Goal: Information Seeking & Learning: Find specific fact

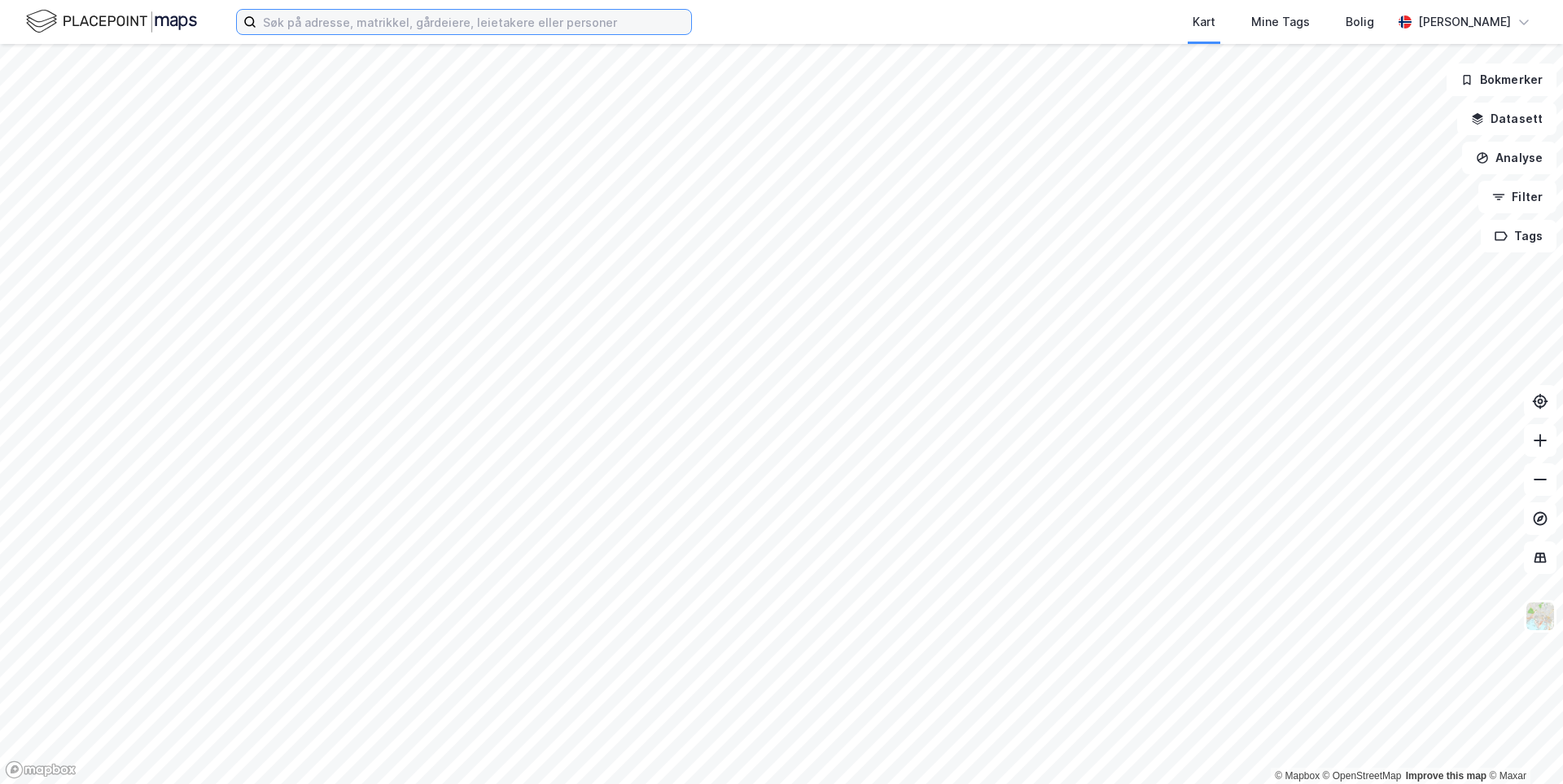
click at [302, 26] on input at bounding box center [473, 22] width 434 height 25
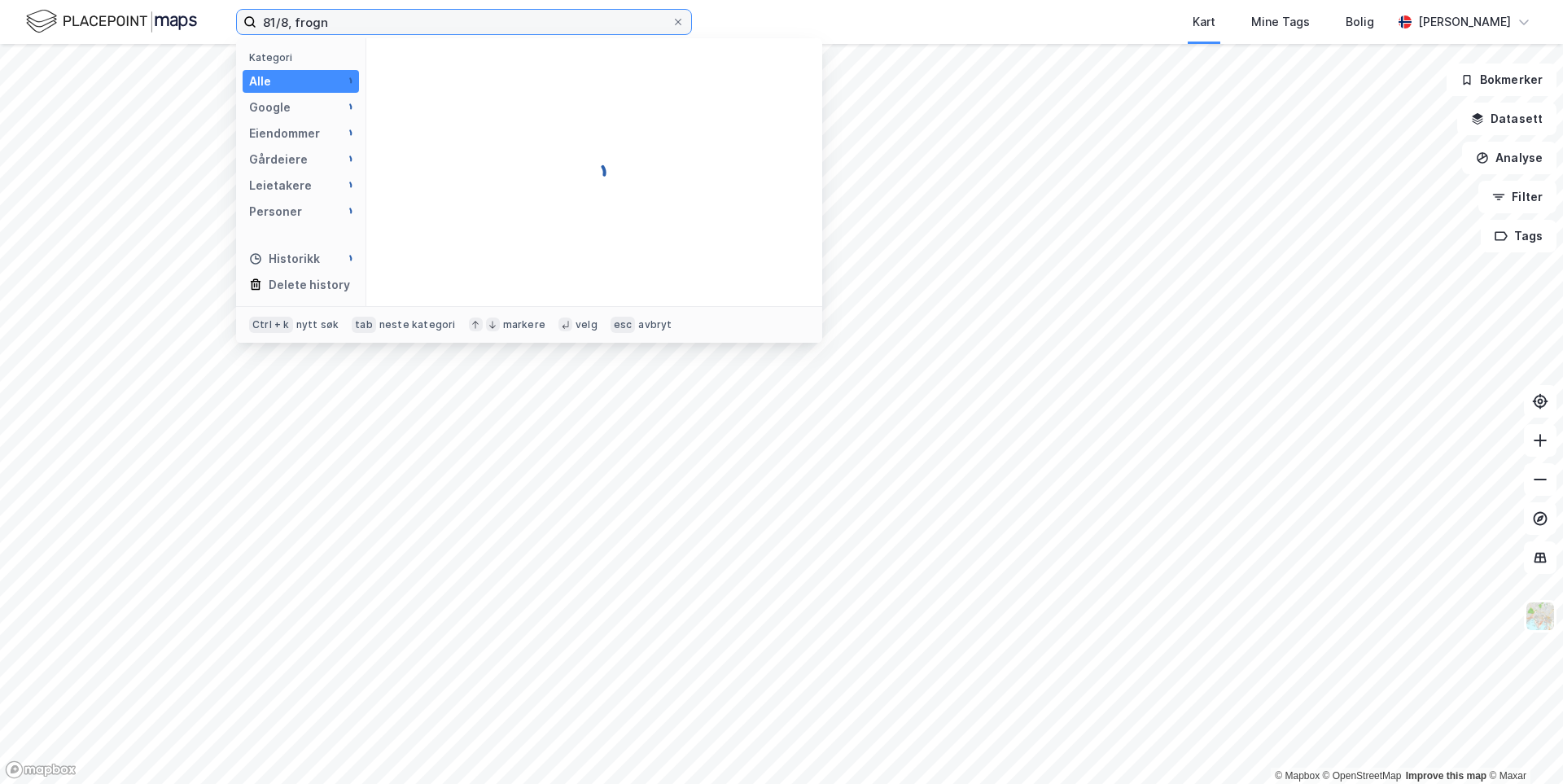
type input "81/8, frogn"
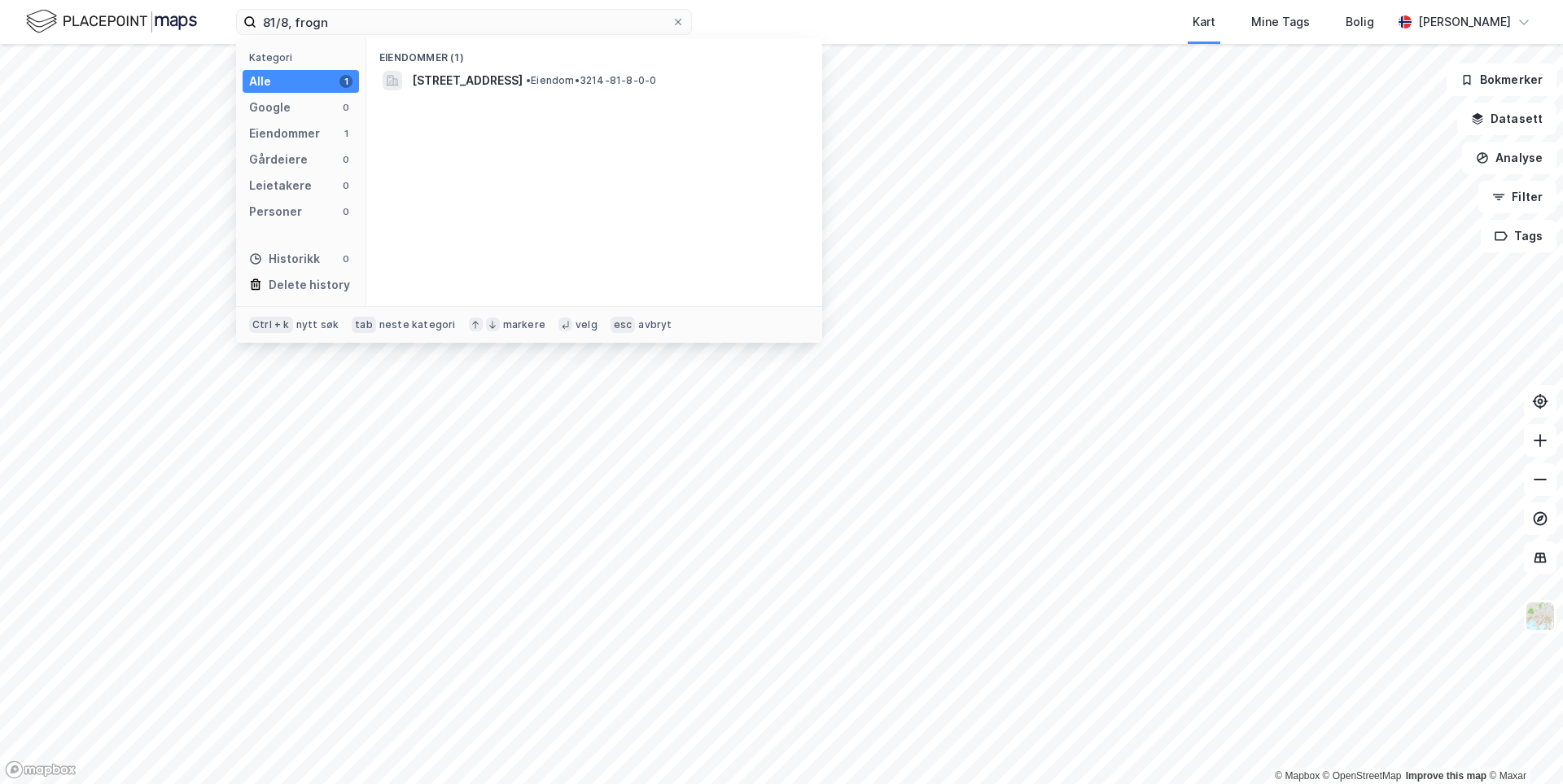
click at [492, 105] on div "Eiendommer (1) Løkkedalsbakken 16, 1444, DRØBAK, FROGN • Eiendom • 3214-81-8-0-0" at bounding box center [594, 172] width 456 height 268
click at [492, 95] on div "Eiendommer (1) Løkkedalsbakken 16, 1444, DRØBAK, FROGN • Eiendom • 3214-81-8-0-0" at bounding box center [594, 172] width 456 height 268
click at [495, 82] on span "[STREET_ADDRESS]" at bounding box center [467, 80] width 111 height 19
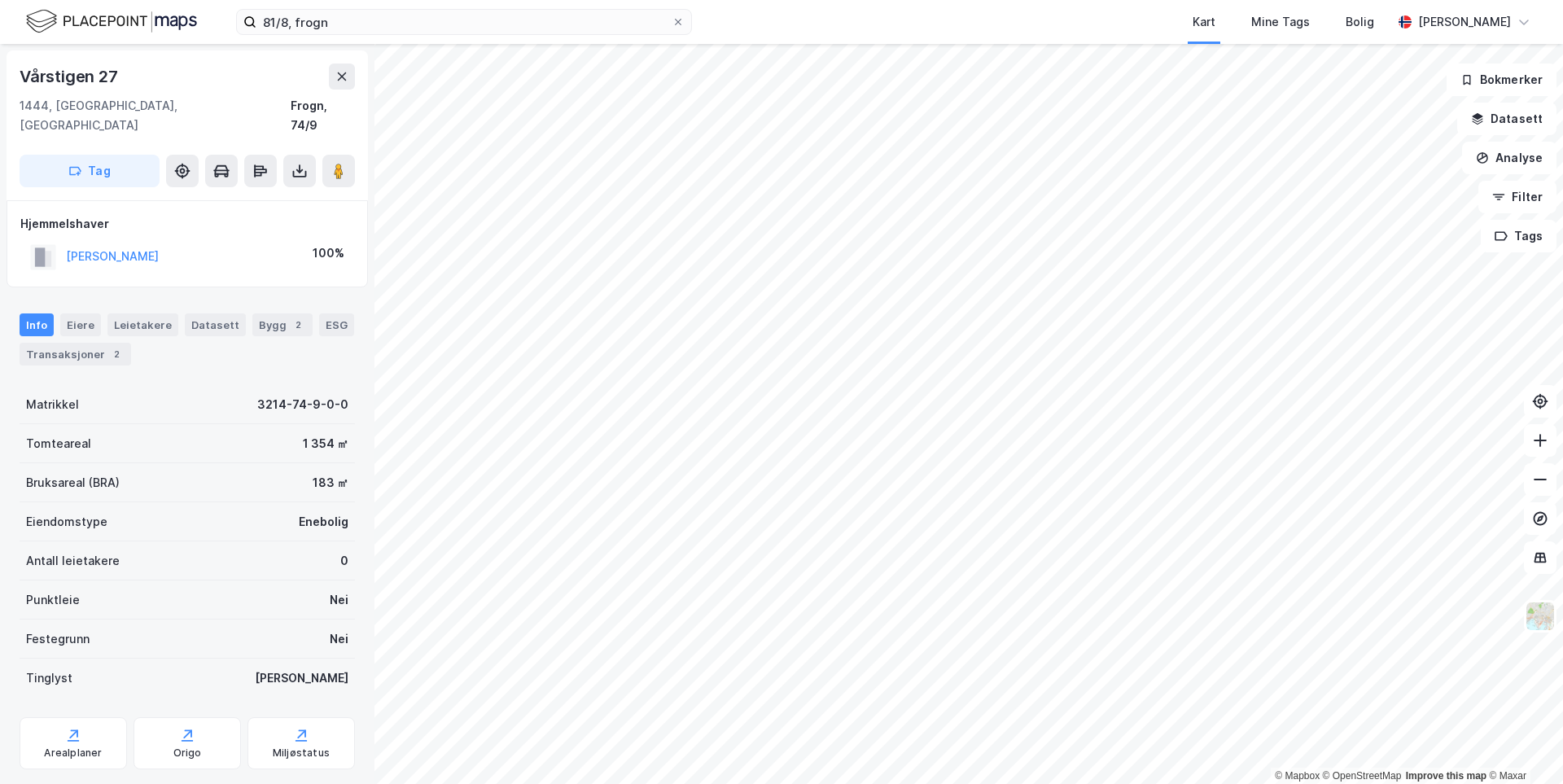
drag, startPoint x: 185, startPoint y: 236, endPoint x: 66, endPoint y: 246, distance: 119.4
click at [66, 246] on div "[PERSON_NAME] 100%" at bounding box center [187, 257] width 334 height 33
copy button "[PERSON_NAME]"
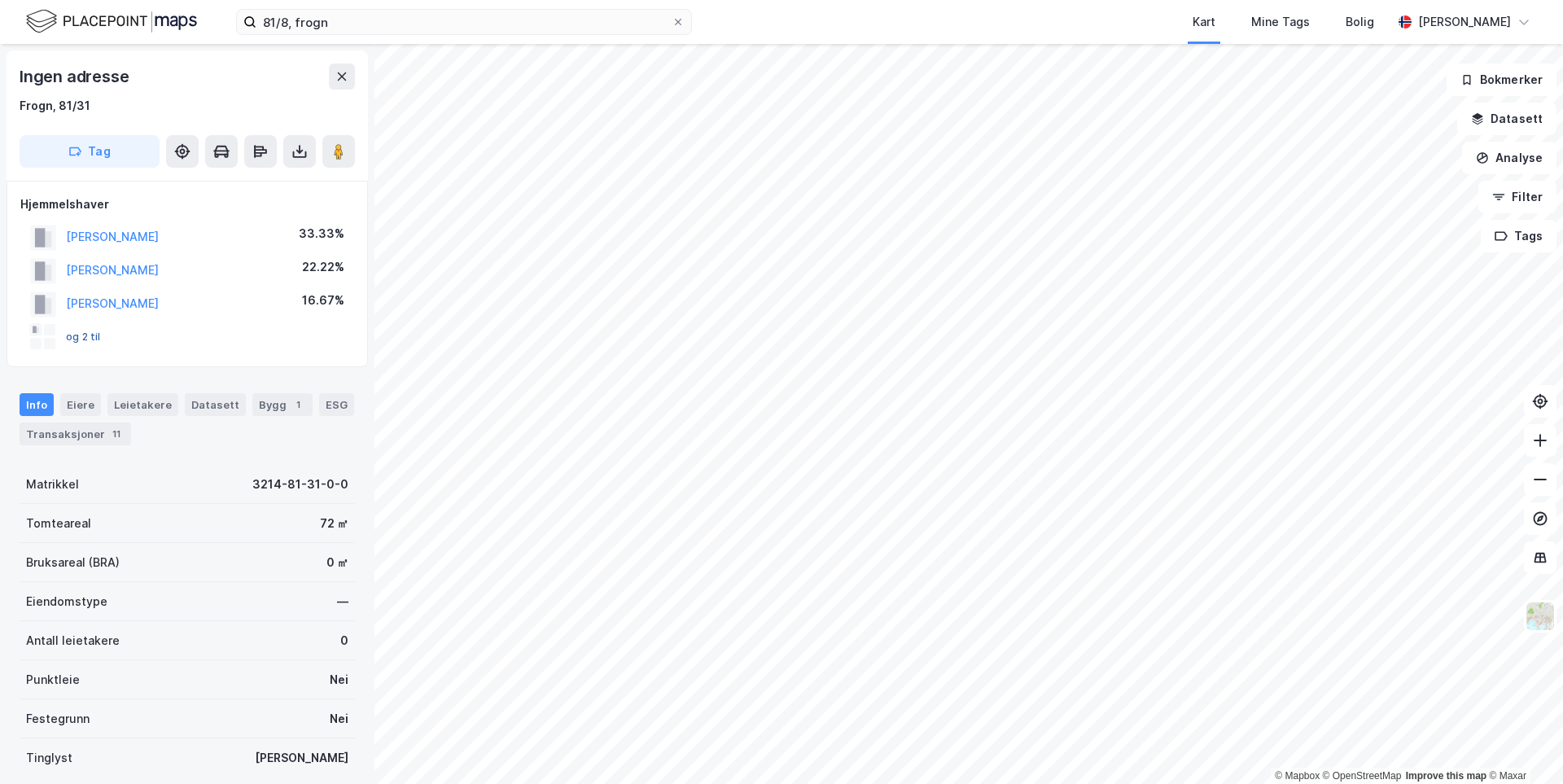
click at [0, 0] on button "og 2 til" at bounding box center [0, 0] width 0 height 0
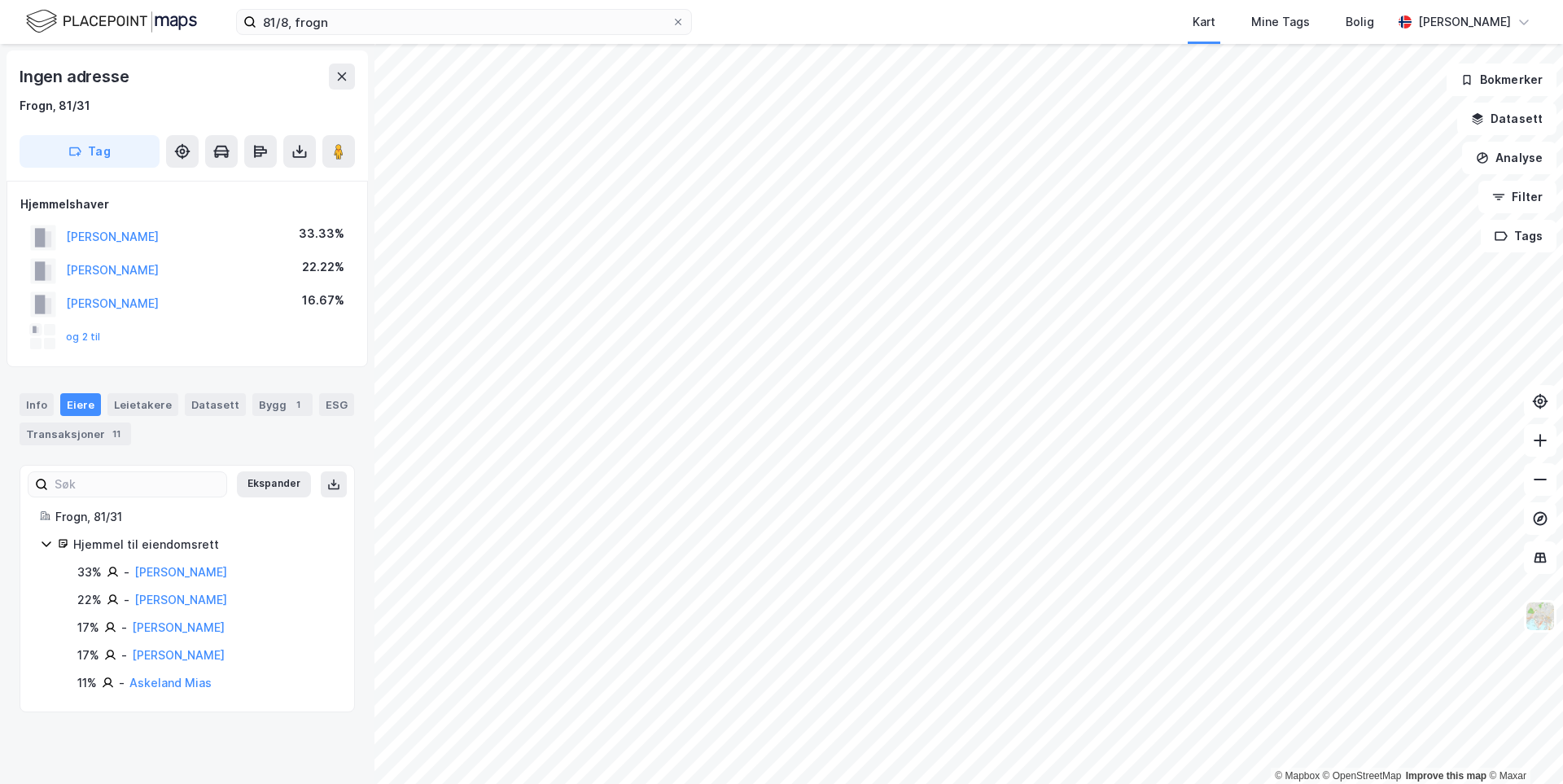
click at [196, 344] on div "og 2 til" at bounding box center [187, 337] width 334 height 32
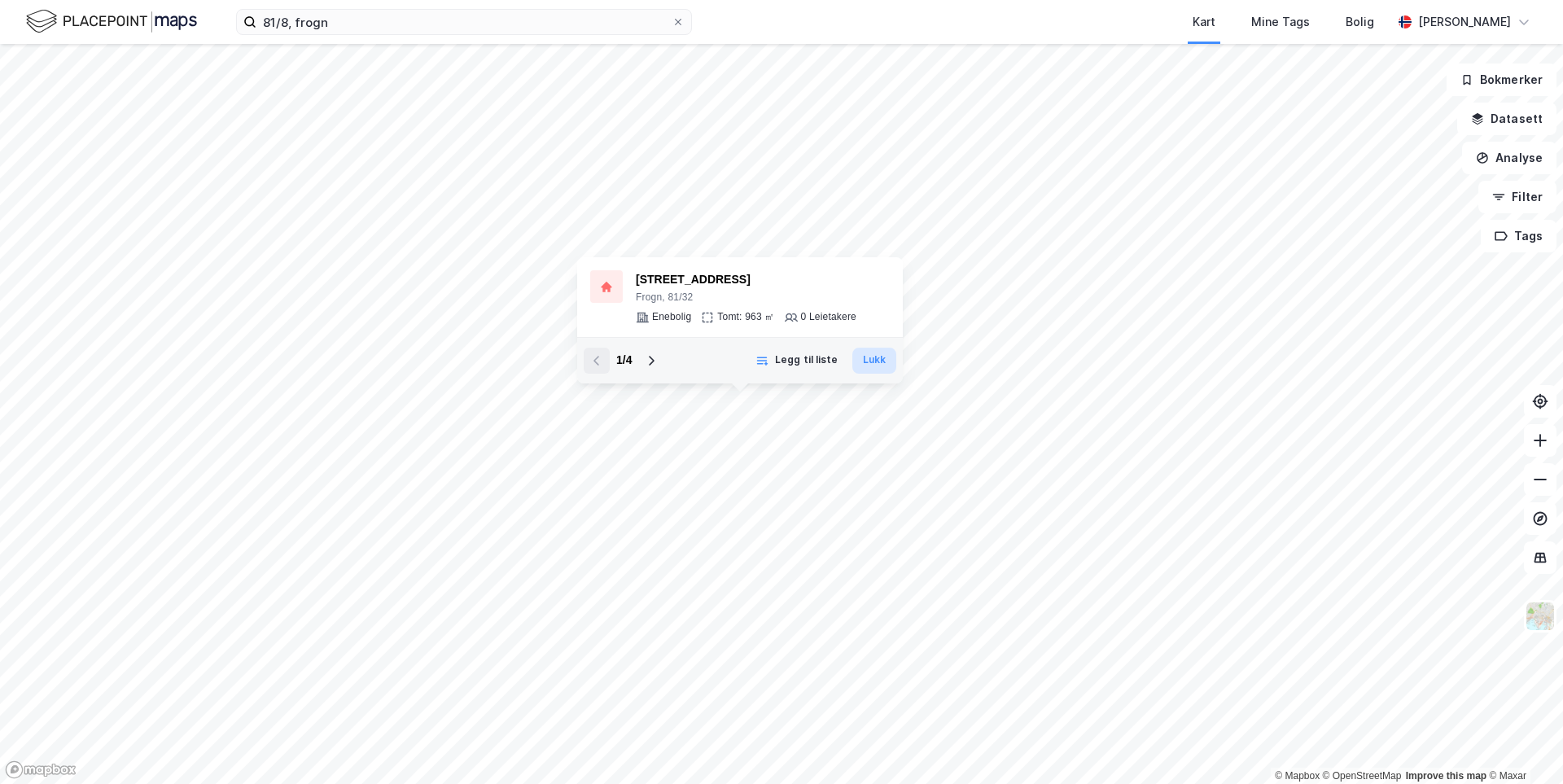
click at [876, 362] on button "Lukk" at bounding box center [875, 360] width 44 height 26
